Goal: Task Accomplishment & Management: Complete application form

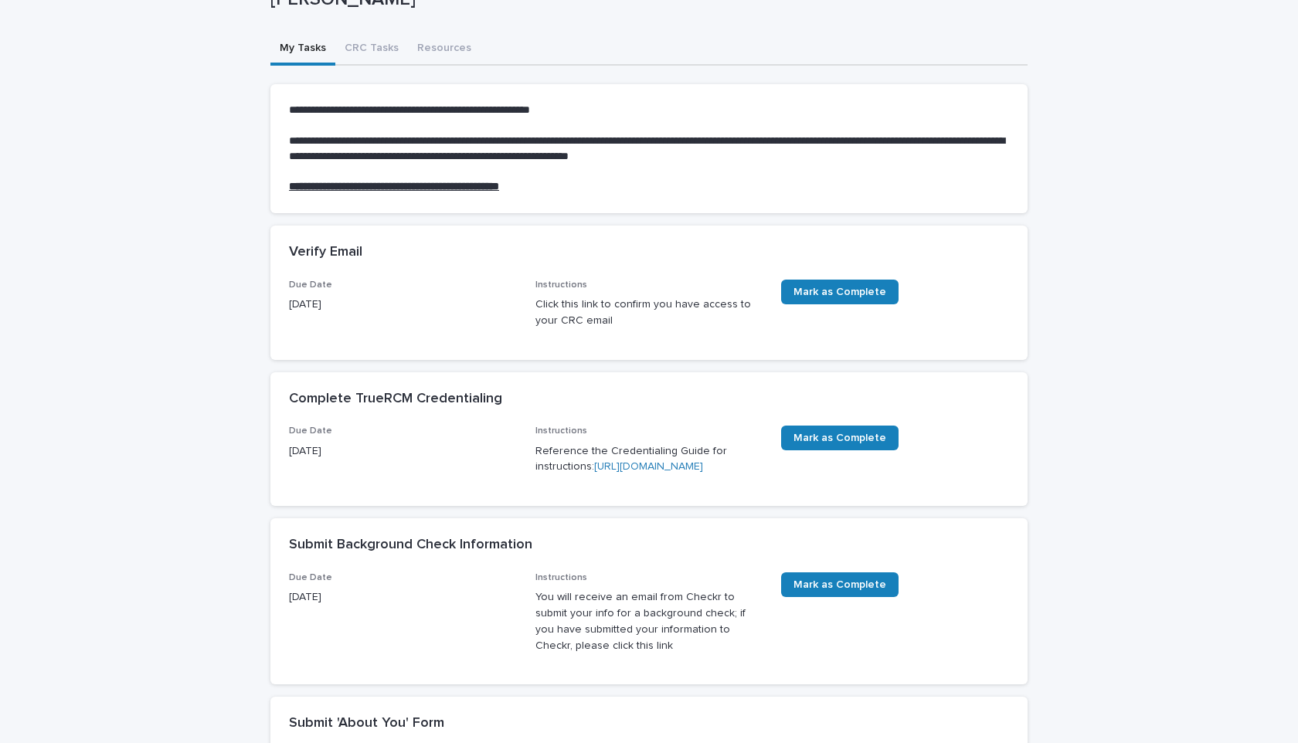
scroll to position [115, 0]
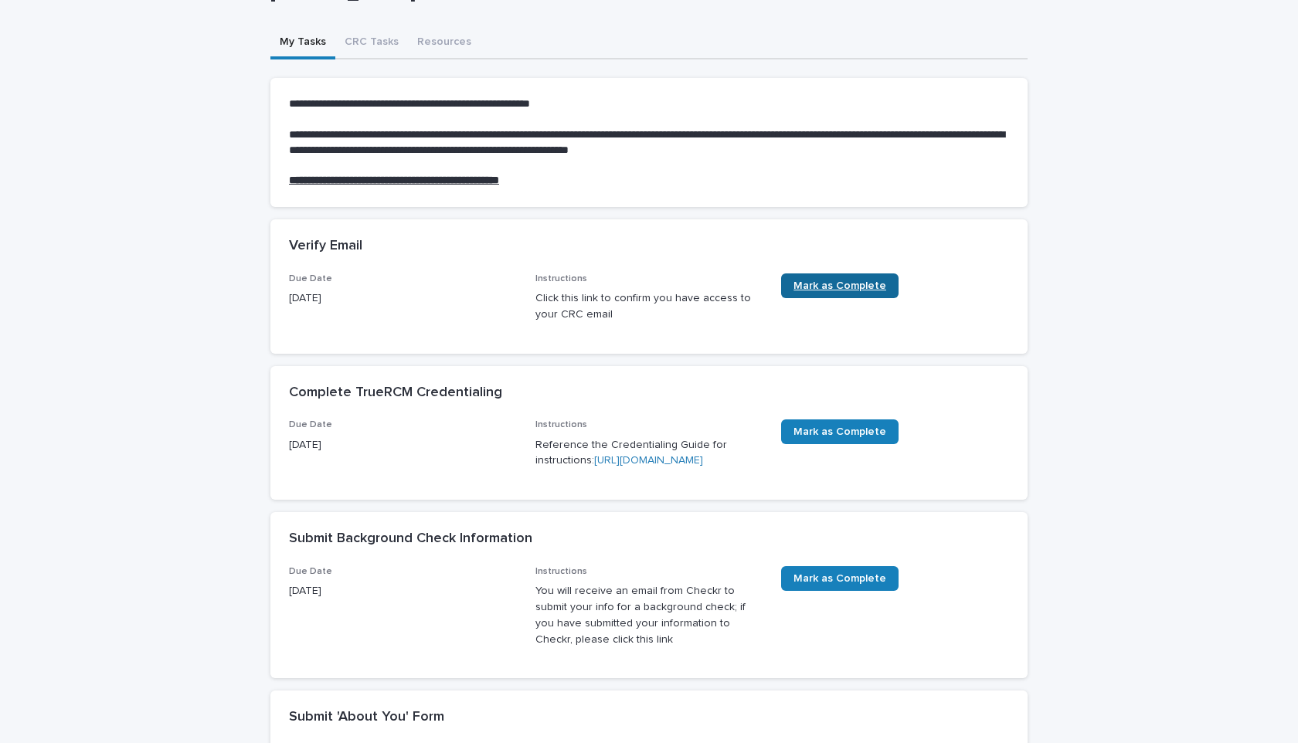
click at [822, 286] on span "Mark as Complete" at bounding box center [839, 285] width 93 height 11
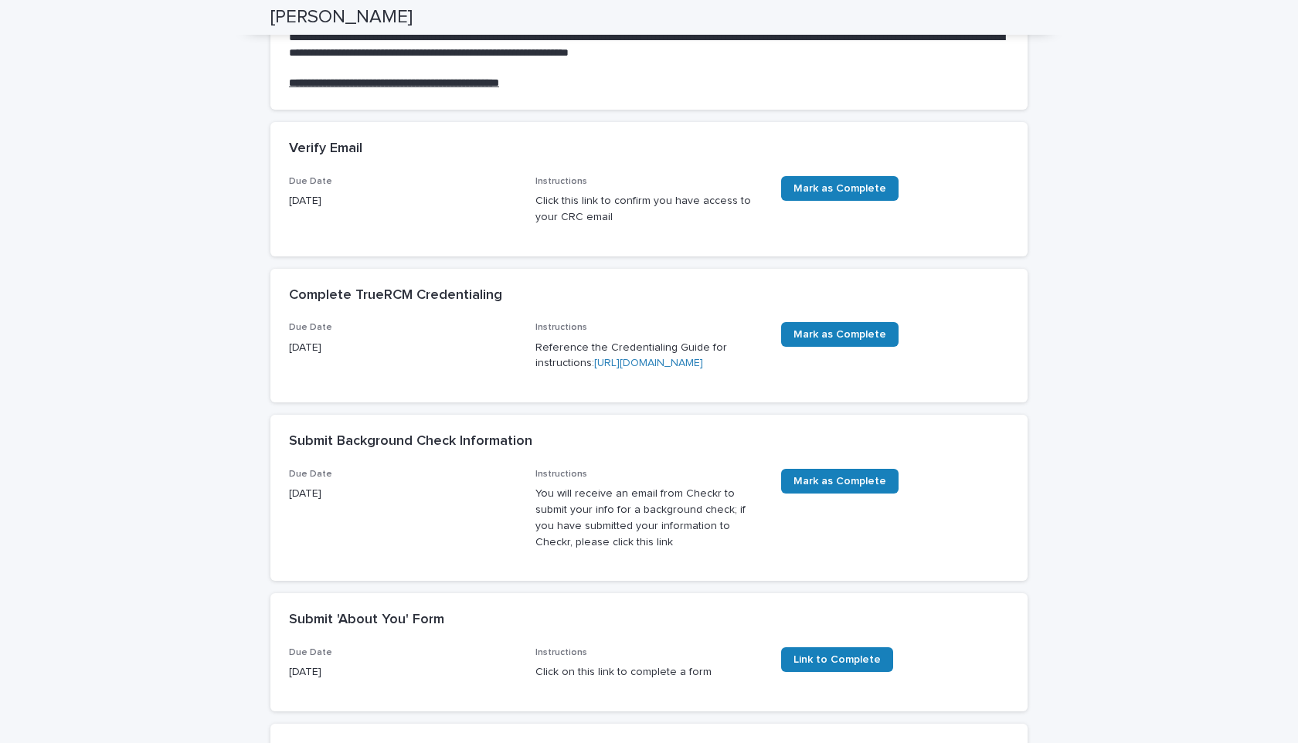
scroll to position [214, 0]
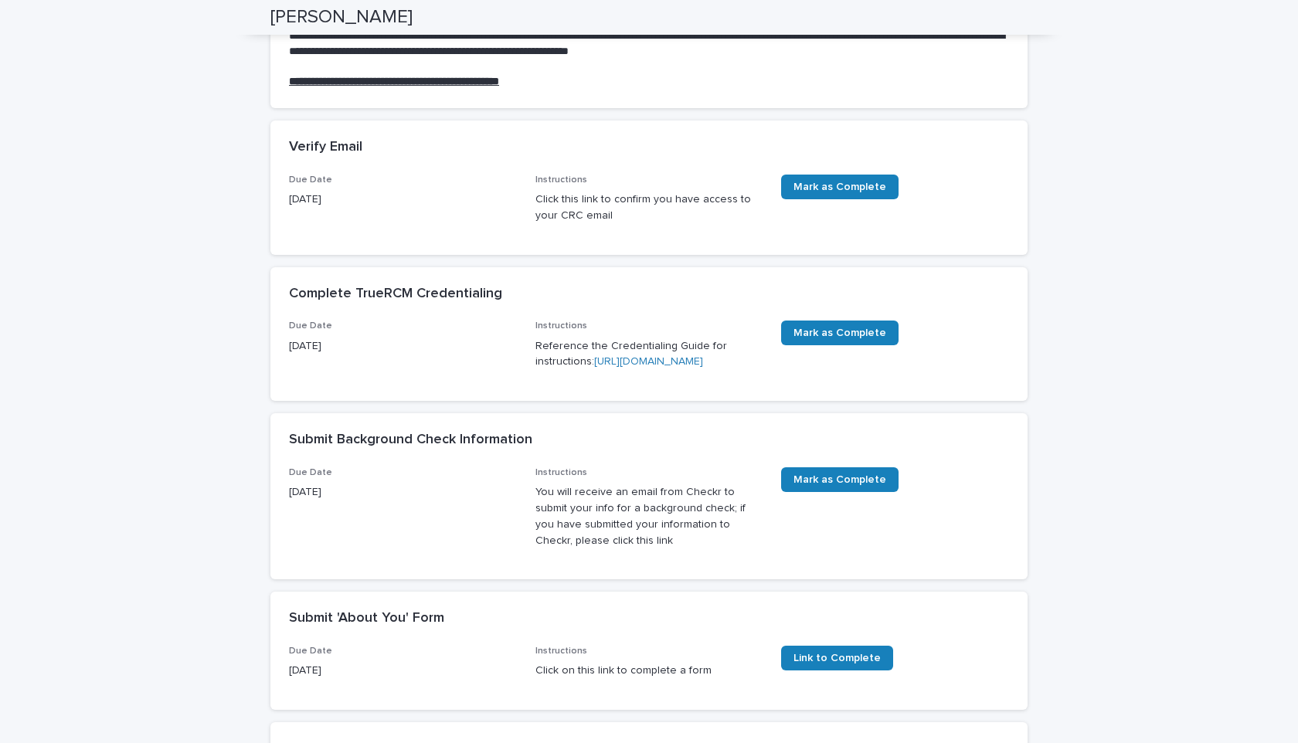
click at [576, 371] on p "Reference the Credentialing Guide for instructions: https://drive.google.com/fi…" at bounding box center [649, 354] width 228 height 32
click at [594, 367] on link "[URL][DOMAIN_NAME]" at bounding box center [648, 361] width 109 height 11
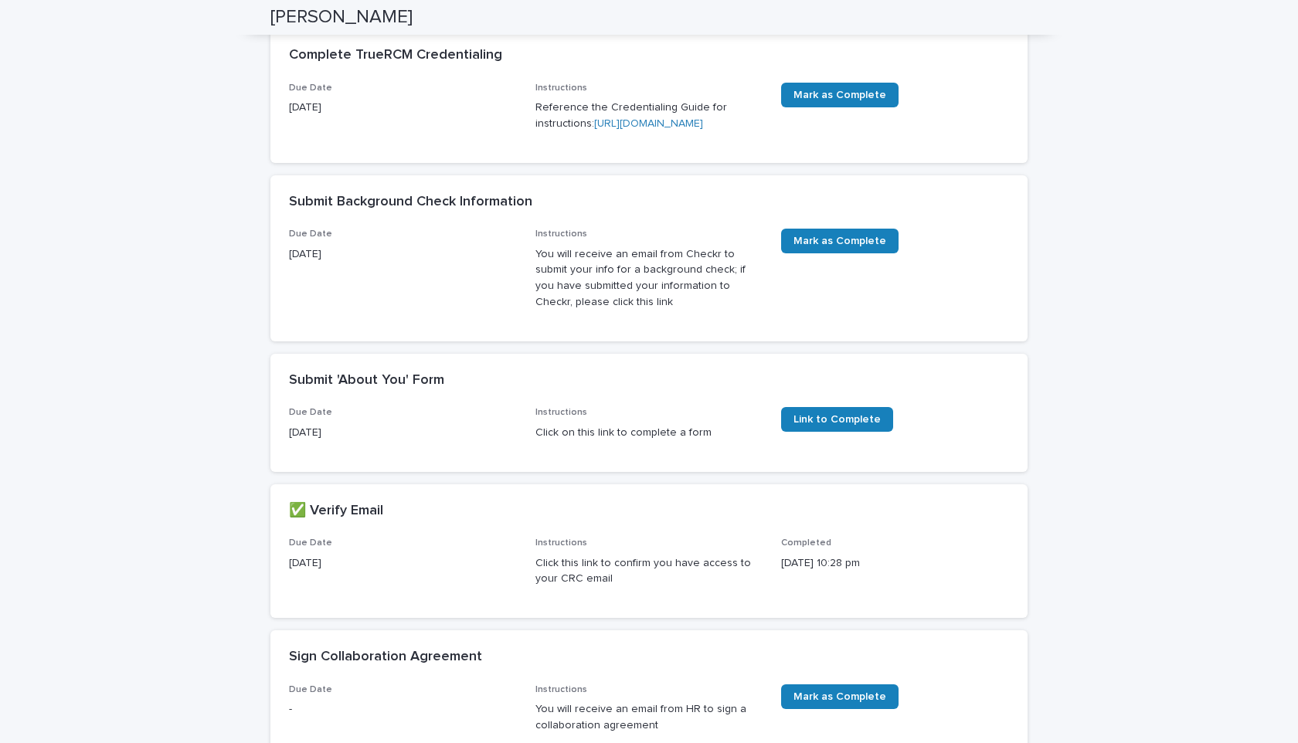
scroll to position [307, 0]
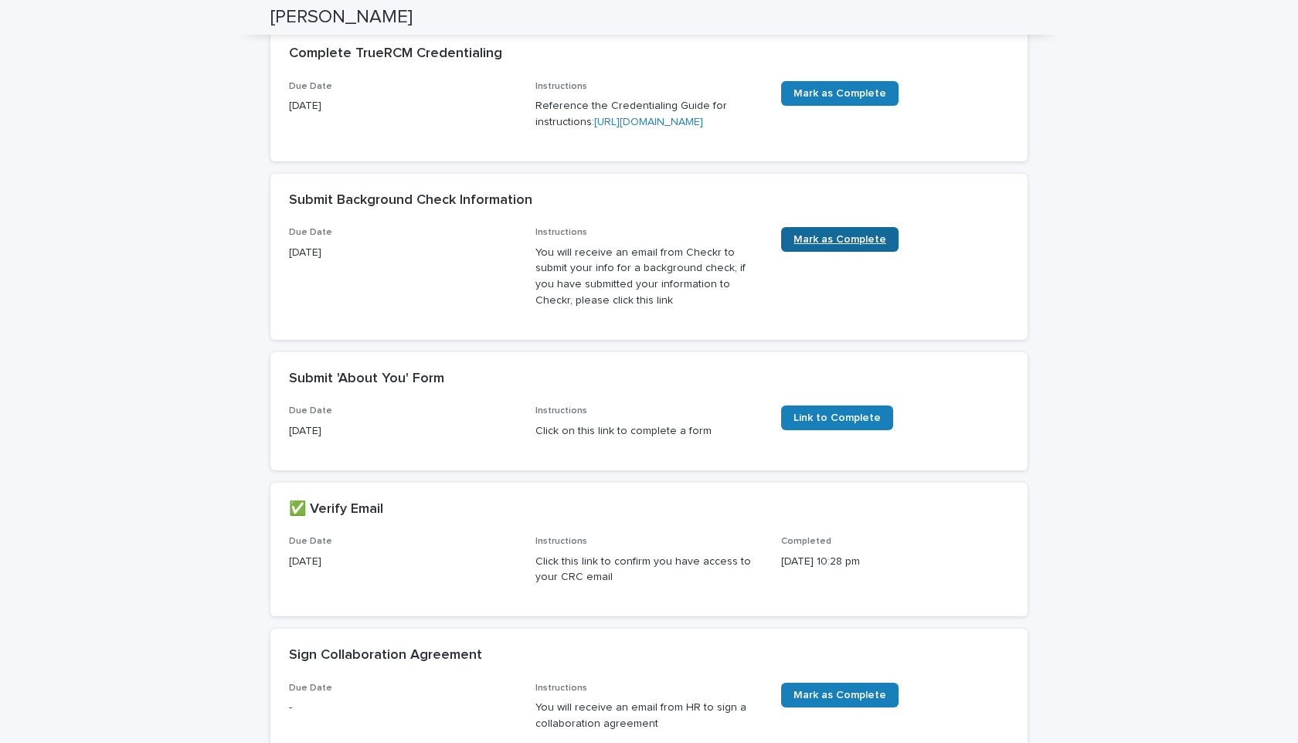
click at [817, 245] on span "Mark as Complete" at bounding box center [839, 239] width 93 height 11
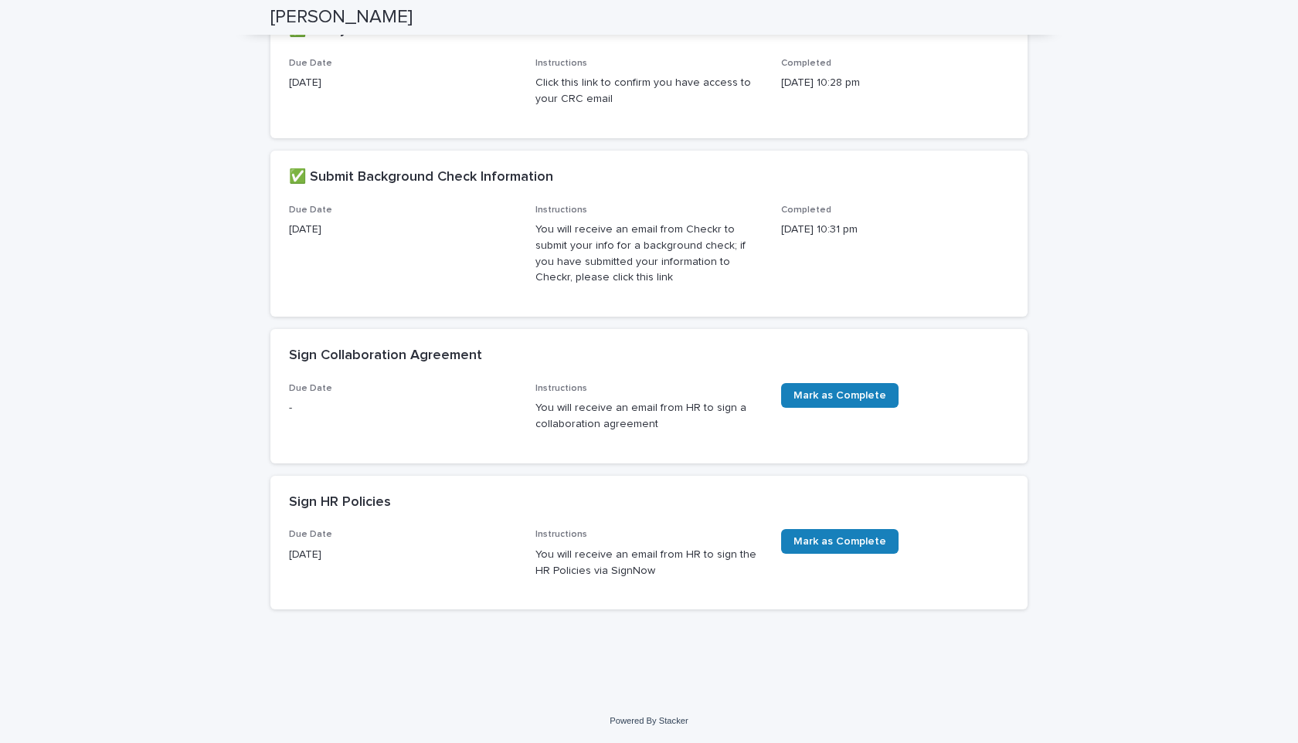
scroll to position [640, 0]
click at [803, 391] on span "Mark as Complete" at bounding box center [839, 395] width 93 height 11
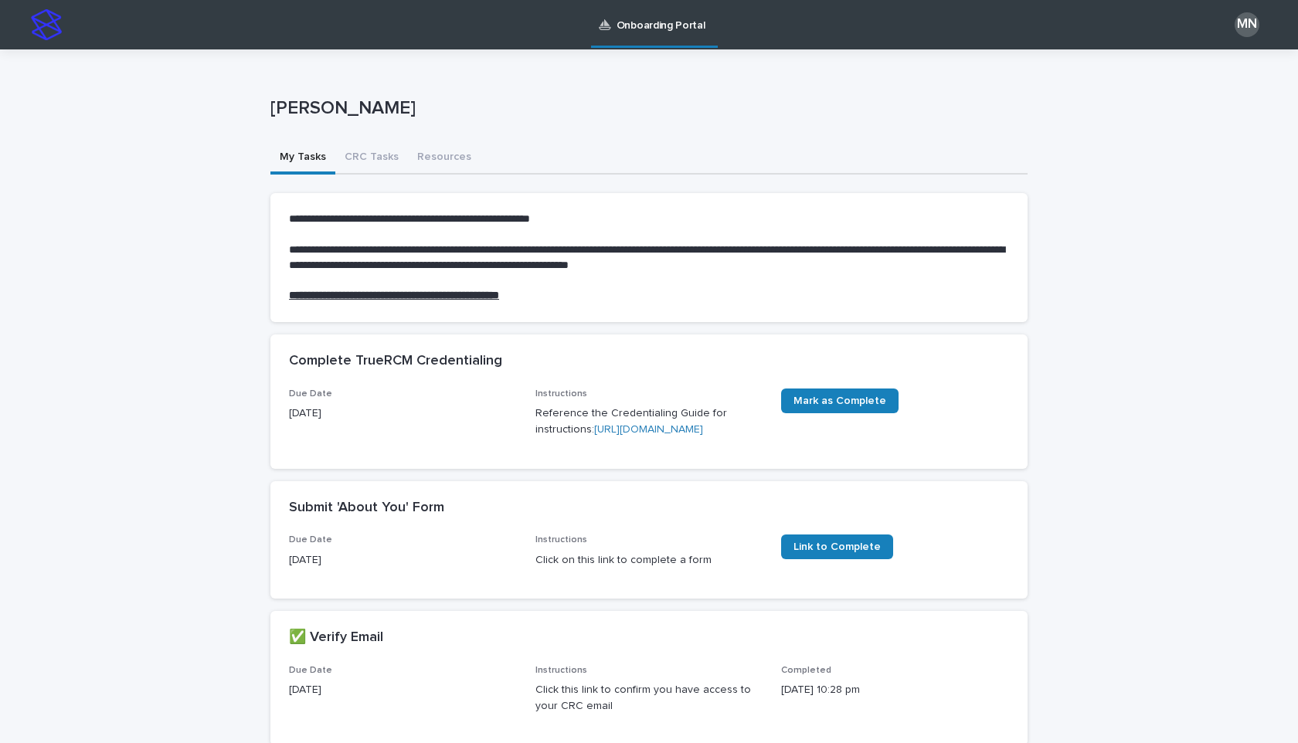
scroll to position [640, 0]
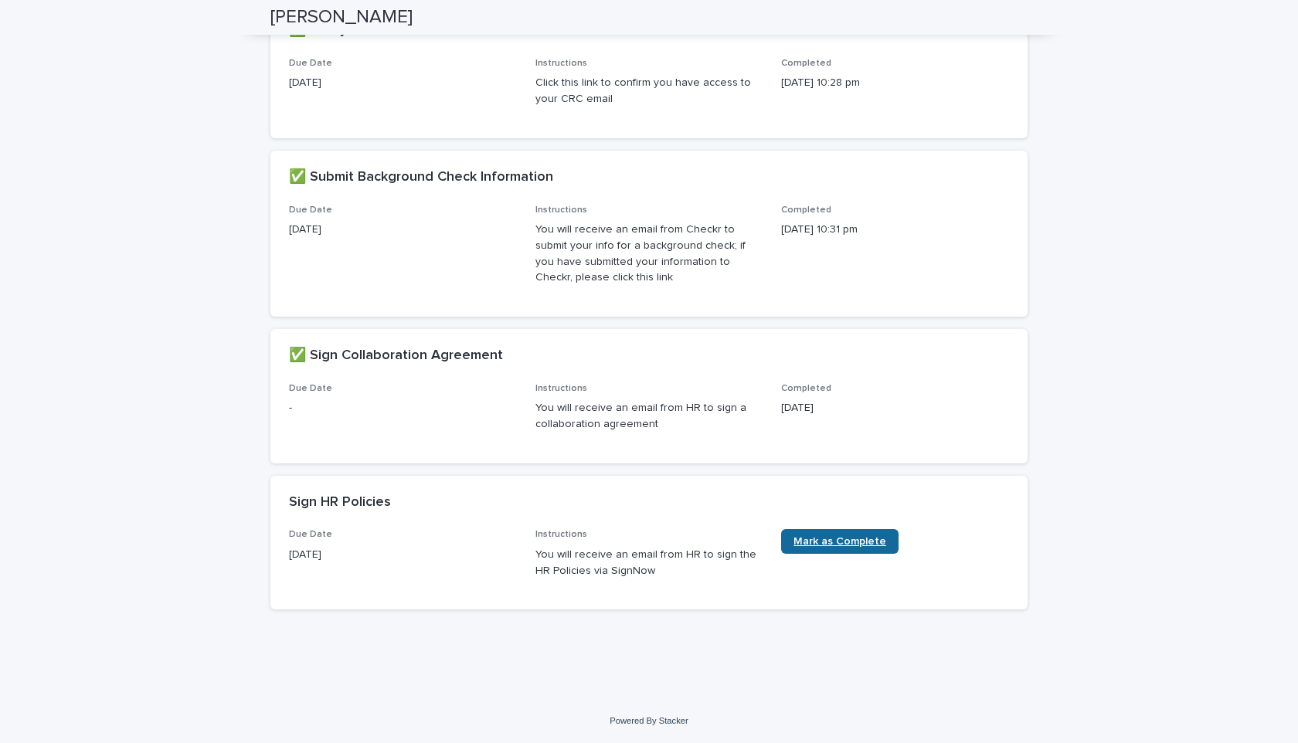
click at [841, 542] on span "Mark as Complete" at bounding box center [839, 541] width 93 height 11
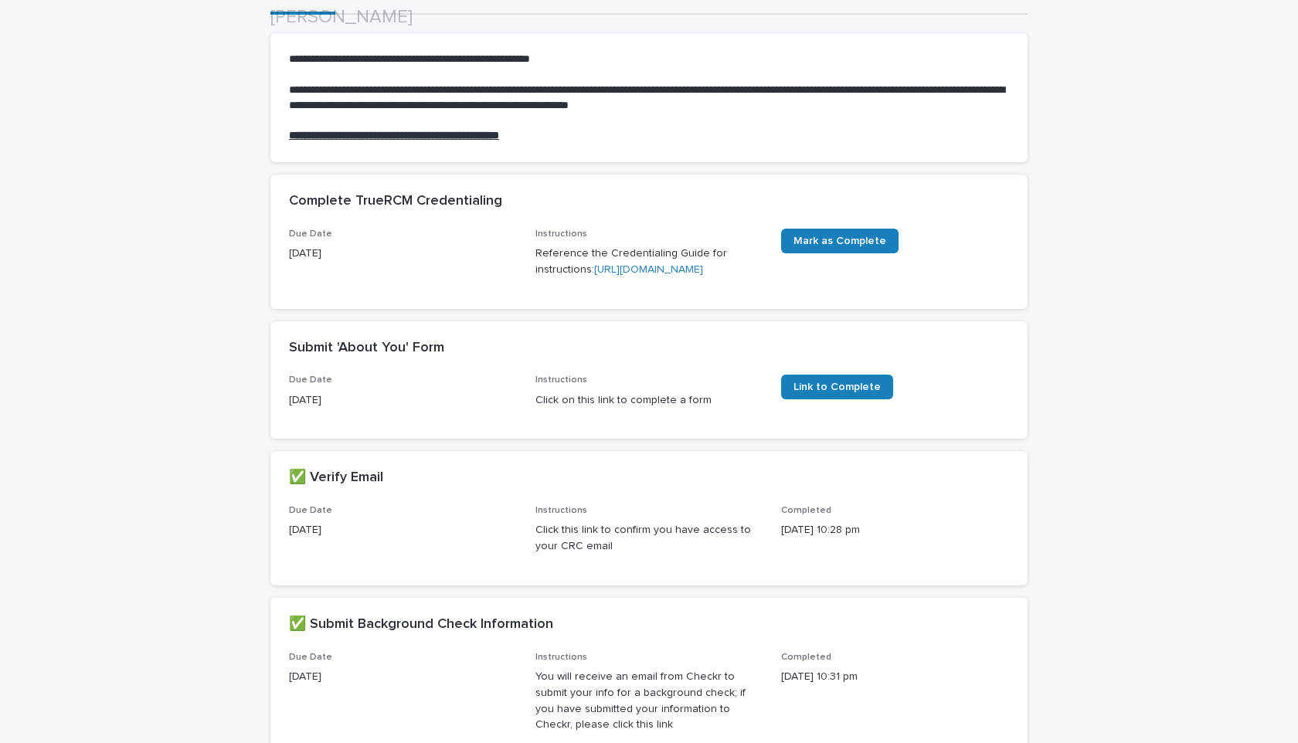
scroll to position [168, 0]
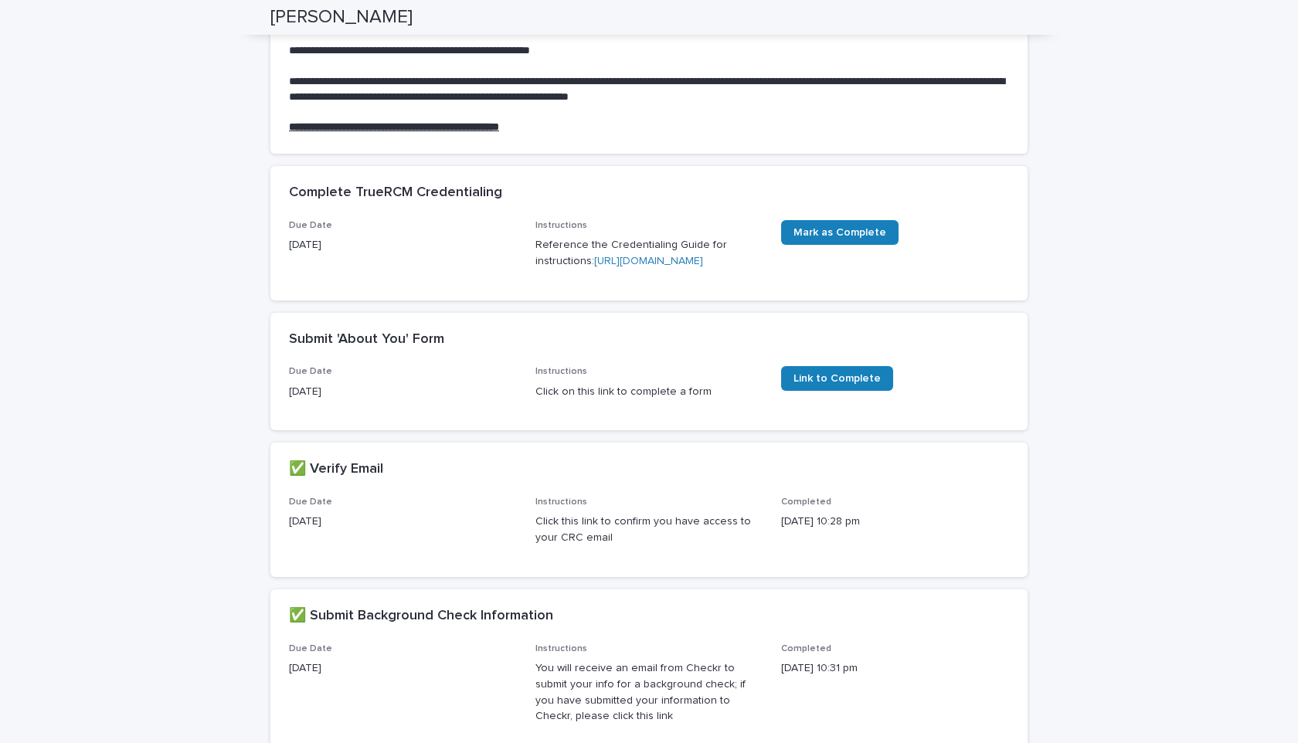
click at [594, 267] on link "[URL][DOMAIN_NAME]" at bounding box center [648, 261] width 109 height 11
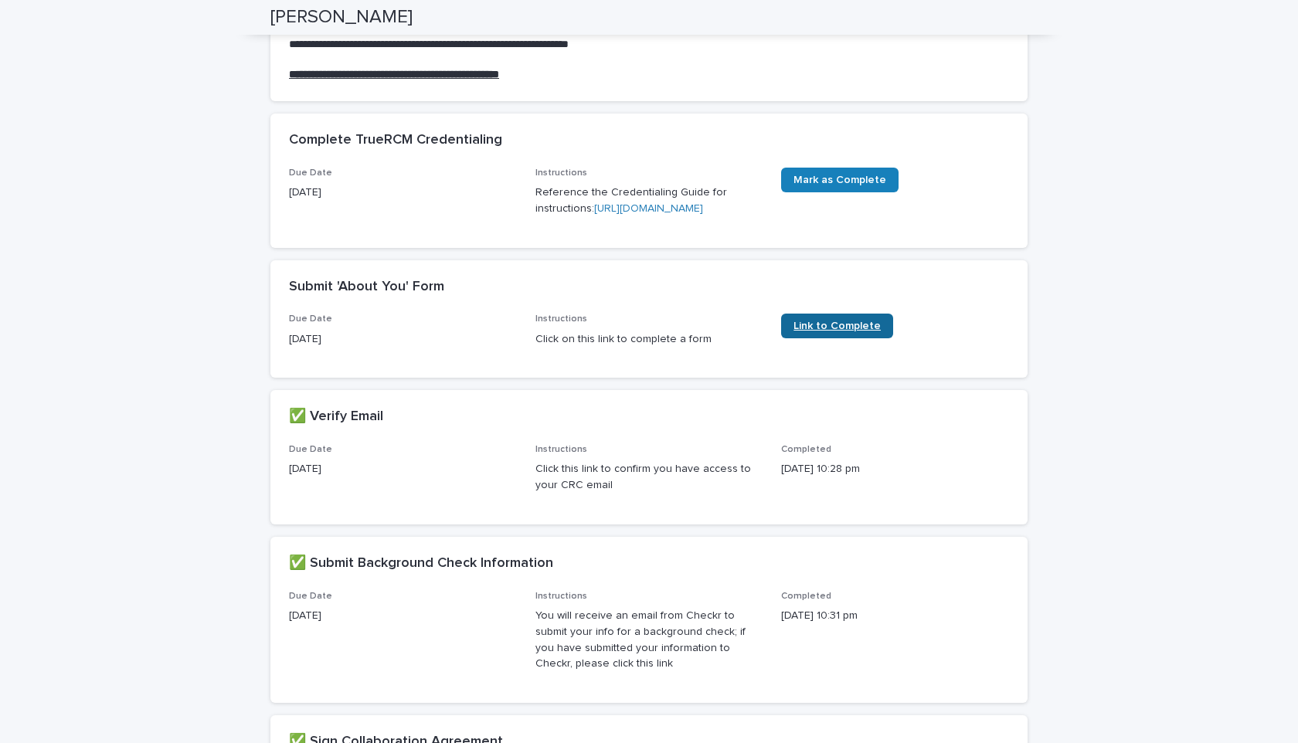
click at [825, 331] on span "Link to Complete" at bounding box center [836, 326] width 87 height 11
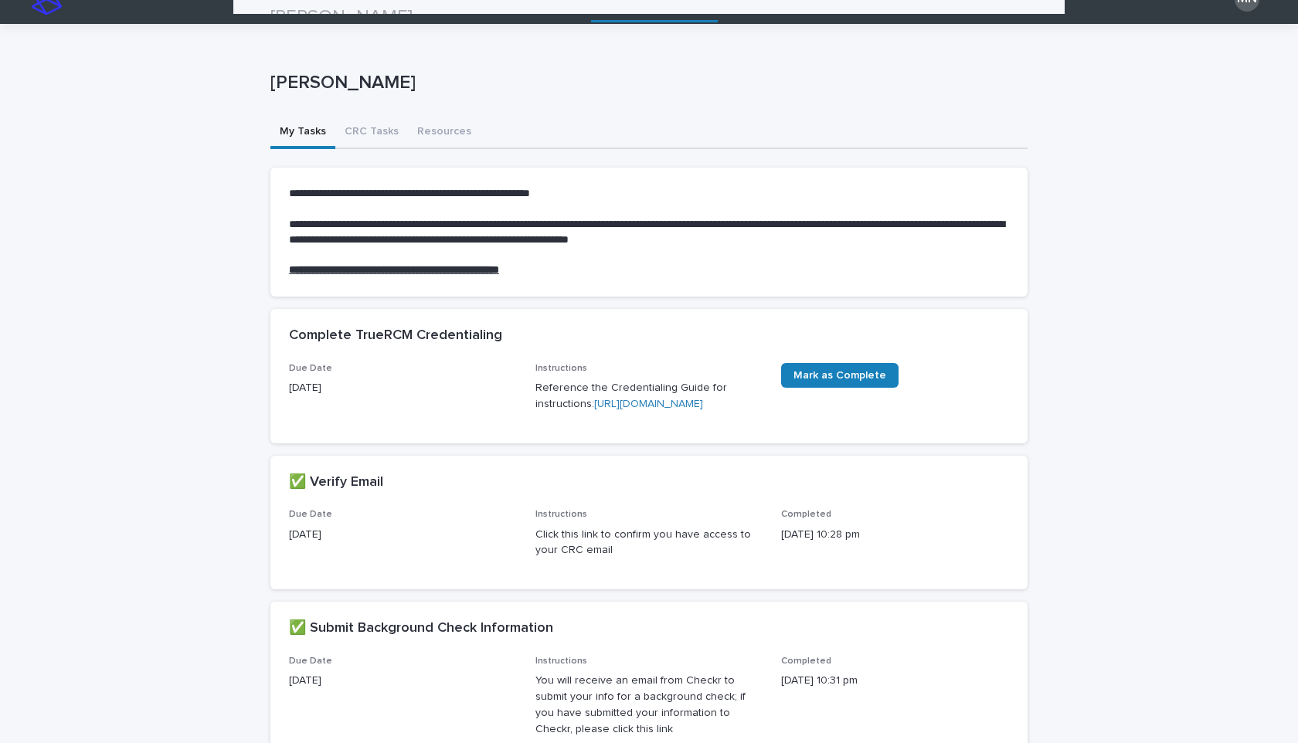
scroll to position [0, 0]
